Goal: Task Accomplishment & Management: Use online tool/utility

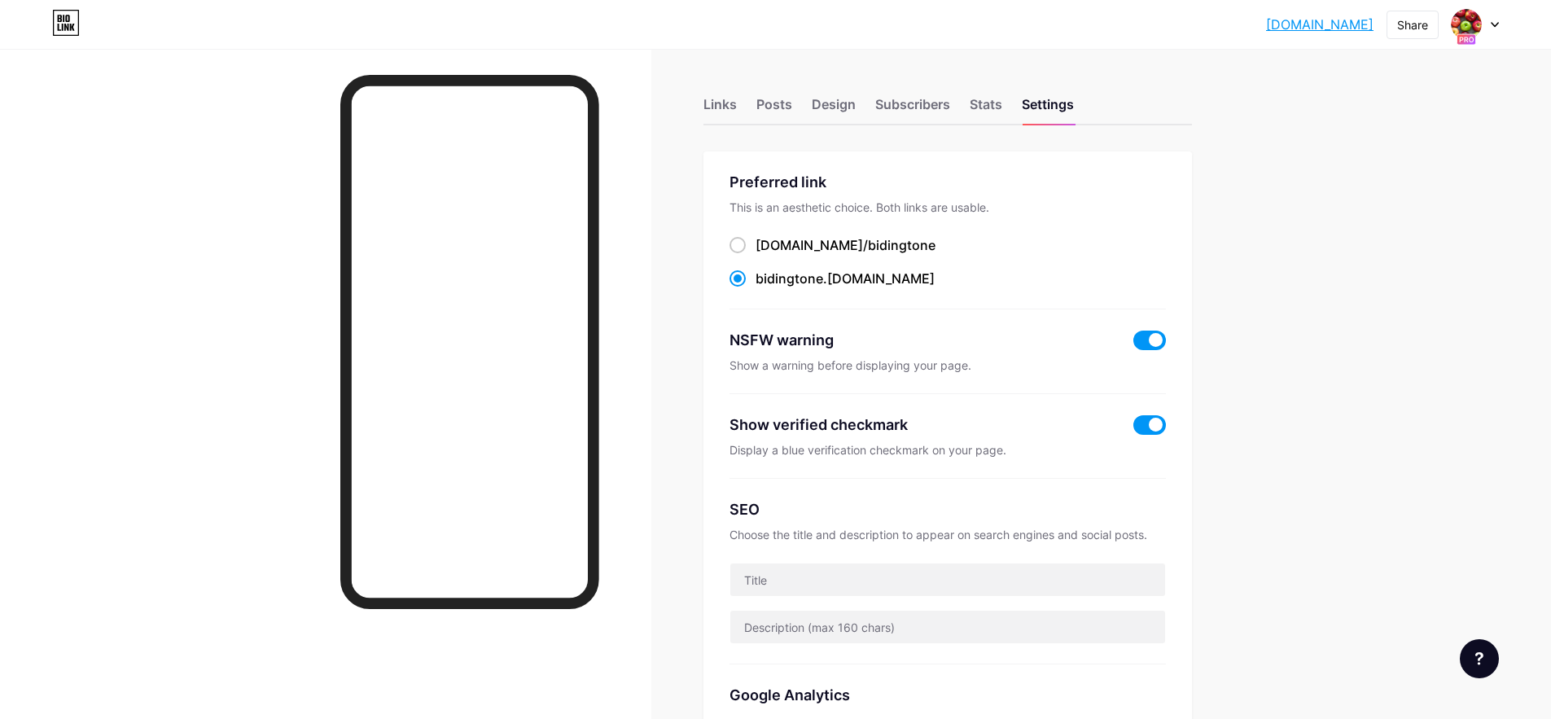
click at [731, 112] on div "Links" at bounding box center [720, 108] width 33 height 29
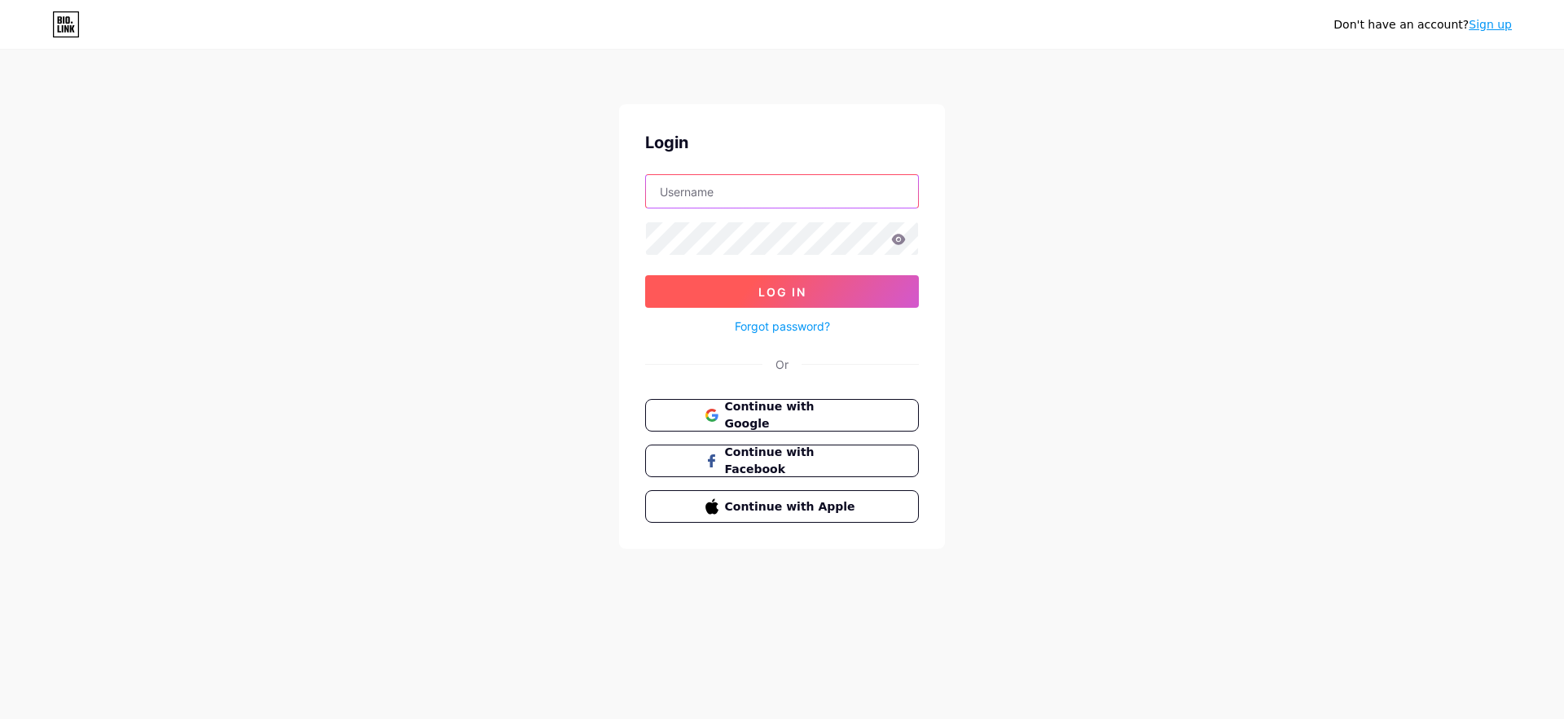
type input "[EMAIL_ADDRESS][DOMAIN_NAME]"
click at [821, 298] on button "Log In" at bounding box center [782, 291] width 274 height 33
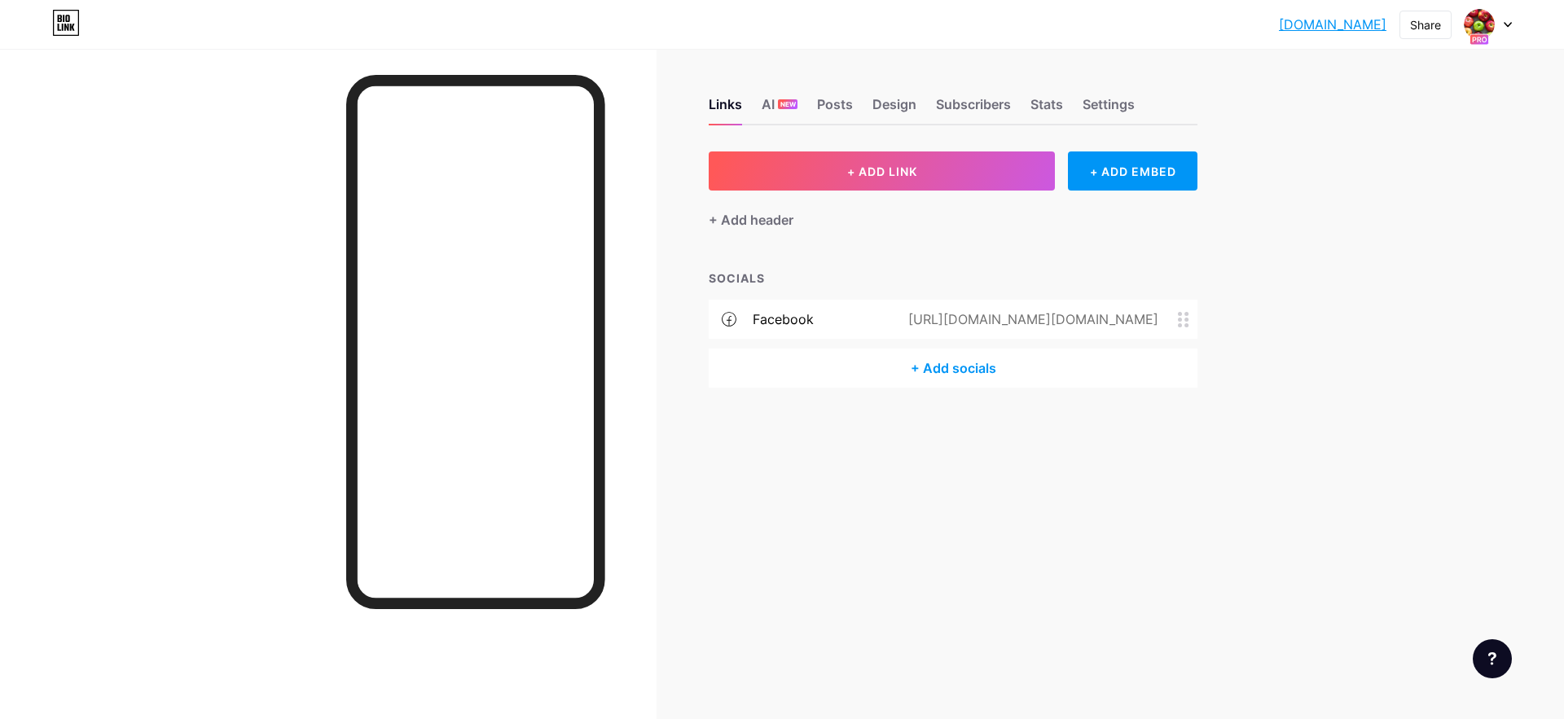
click at [1360, 156] on div "[DOMAIN_NAME].... [DOMAIN_NAME] Share Switch accounts bidingtone [DOMAIN_NAME]/…" at bounding box center [782, 359] width 1564 height 719
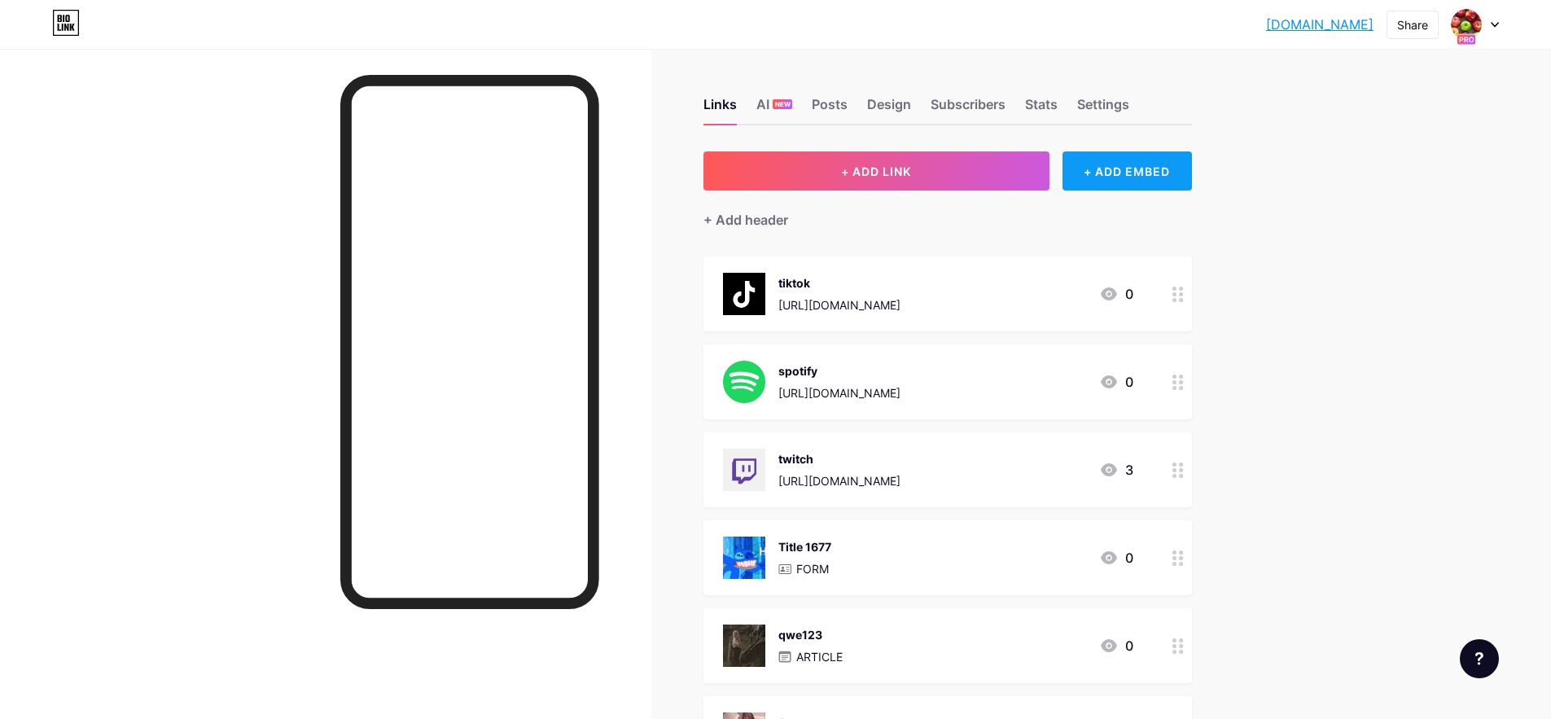
click at [1142, 179] on div "+ ADD EMBED" at bounding box center [1127, 170] width 129 height 39
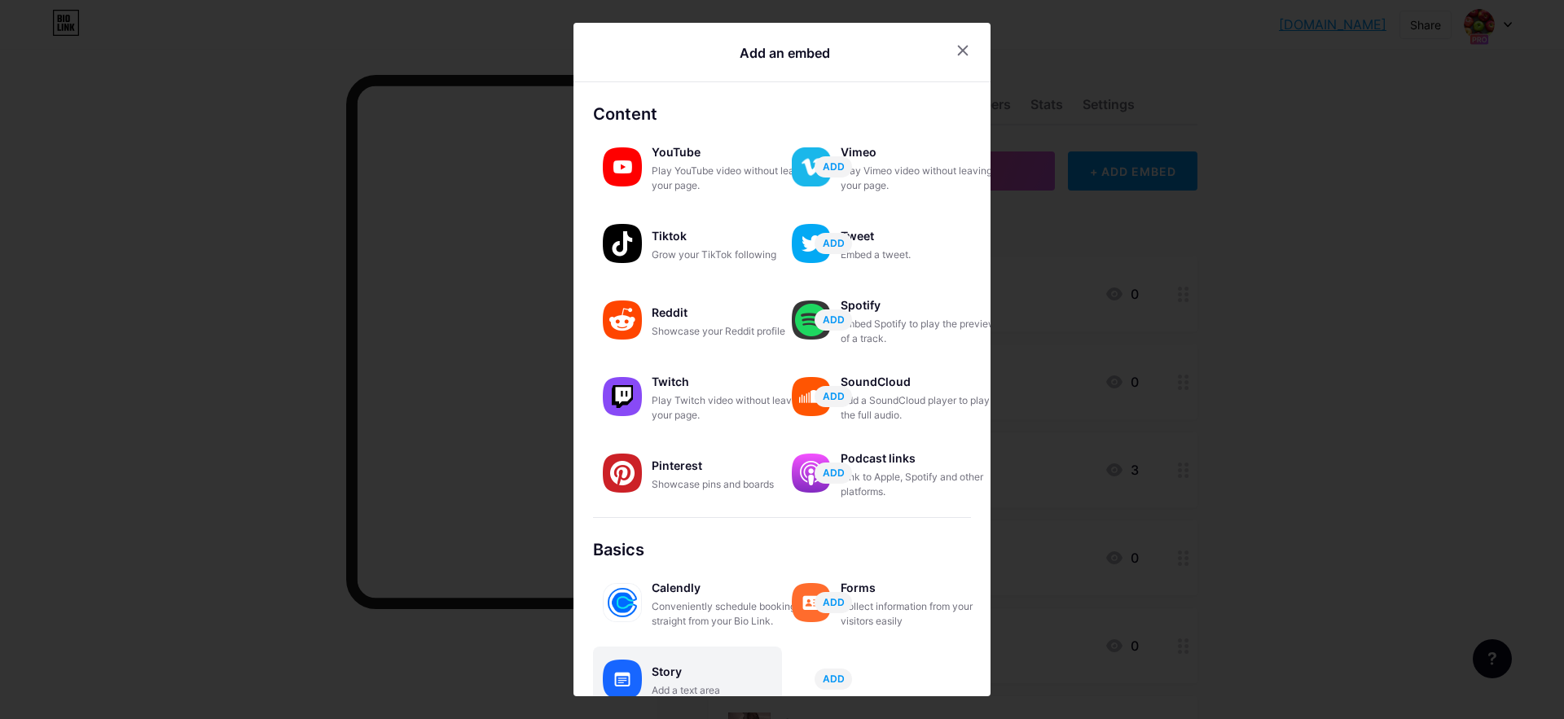
scroll to position [156, 0]
